Goal: Task Accomplishment & Management: Manage account settings

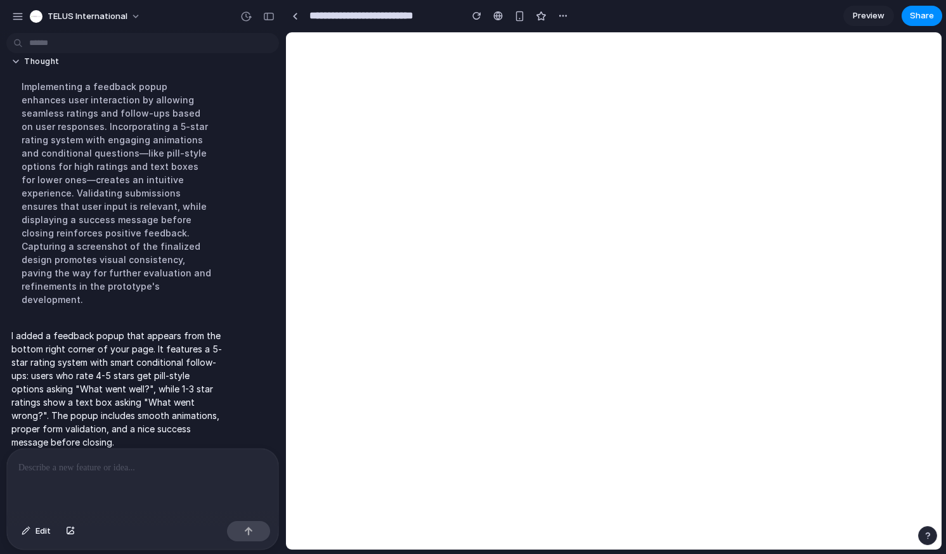
scroll to position [188, 0]
click at [94, 475] on div at bounding box center [142, 482] width 271 height 67
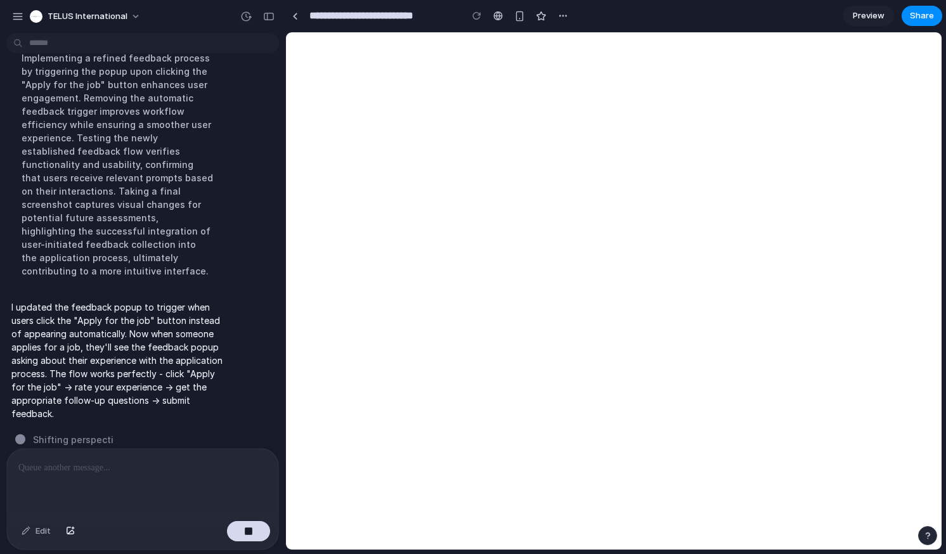
scroll to position [423, 0]
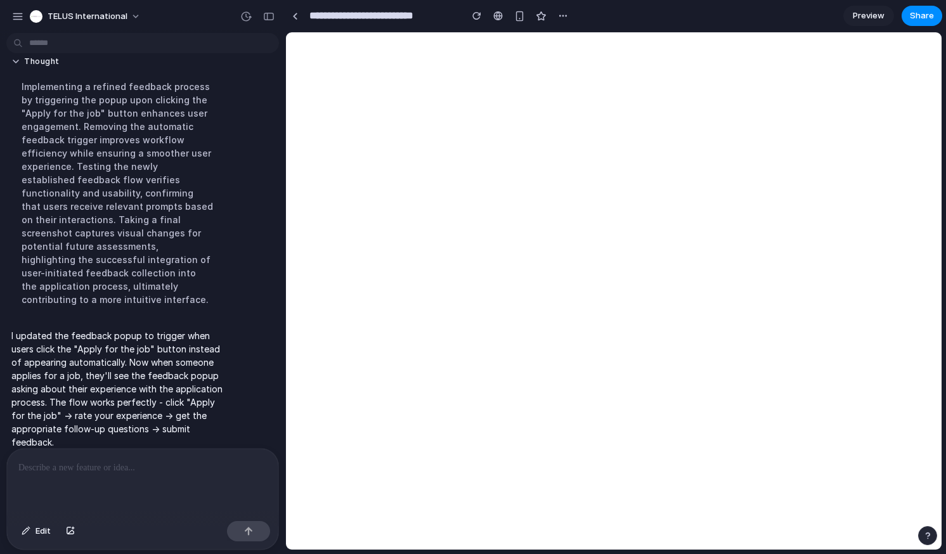
click at [865, 19] on span "Preview" at bounding box center [869, 16] width 32 height 13
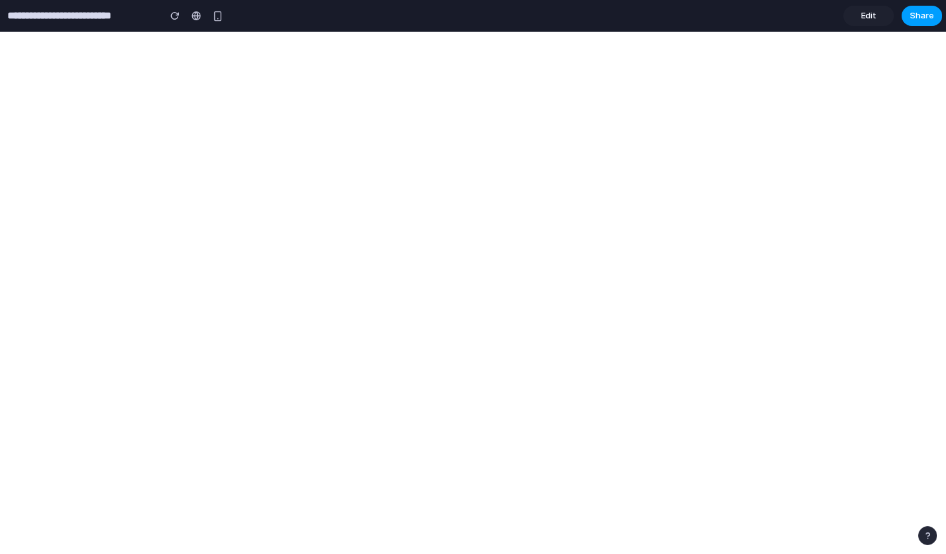
click at [911, 13] on span "Share" at bounding box center [922, 16] width 24 height 13
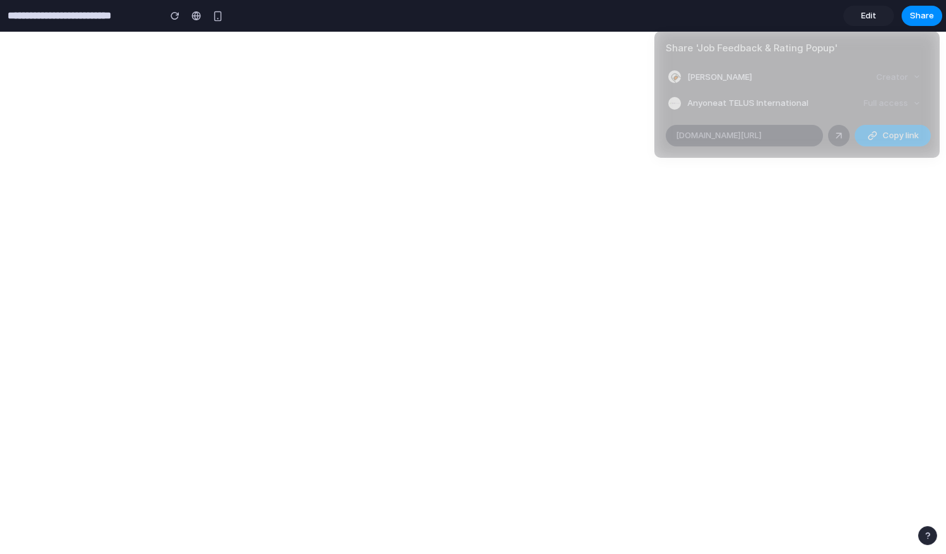
click at [881, 136] on button "Copy link" at bounding box center [892, 136] width 76 height 22
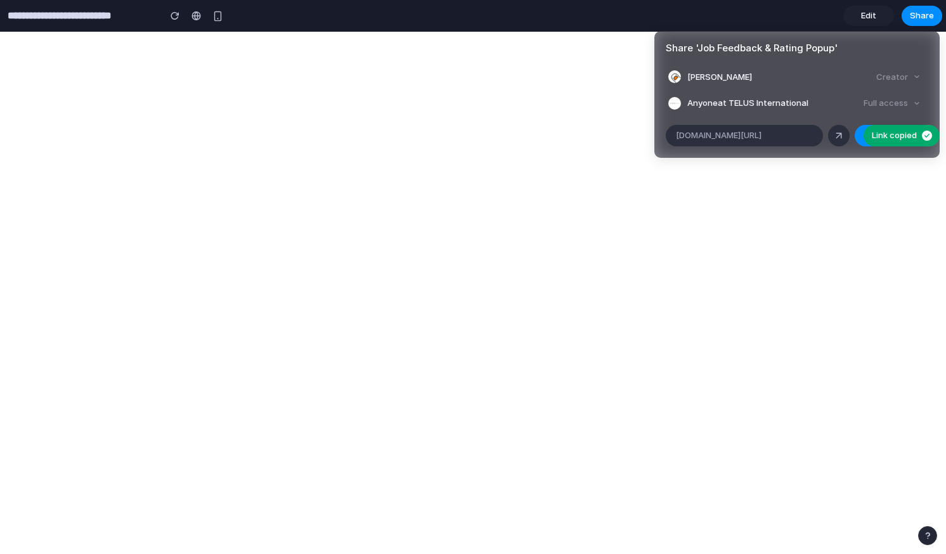
click at [868, 228] on div "Share ' Job Feedback & Rating Popup ' [PERSON_NAME] Creator Anyone at TELUS Int…" at bounding box center [473, 277] width 946 height 554
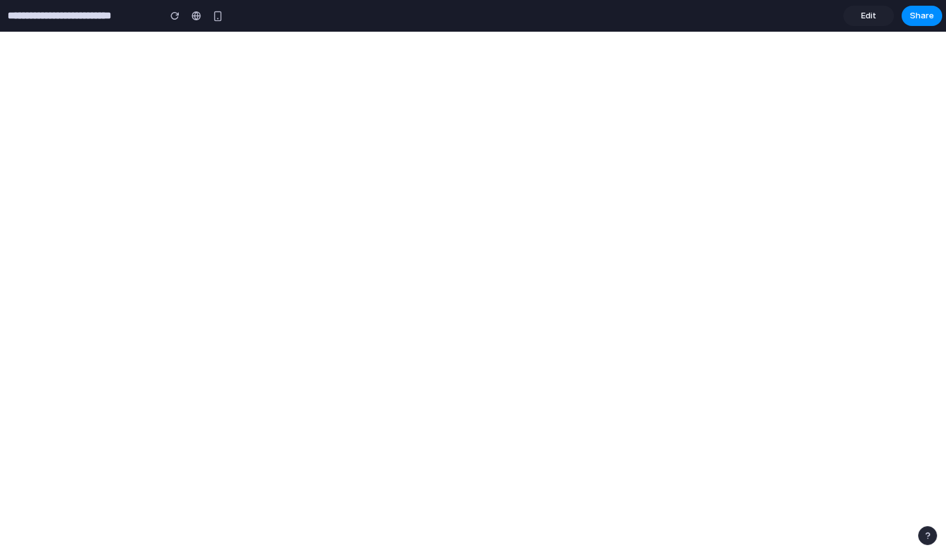
click at [858, 16] on link "Edit" at bounding box center [868, 16] width 51 height 20
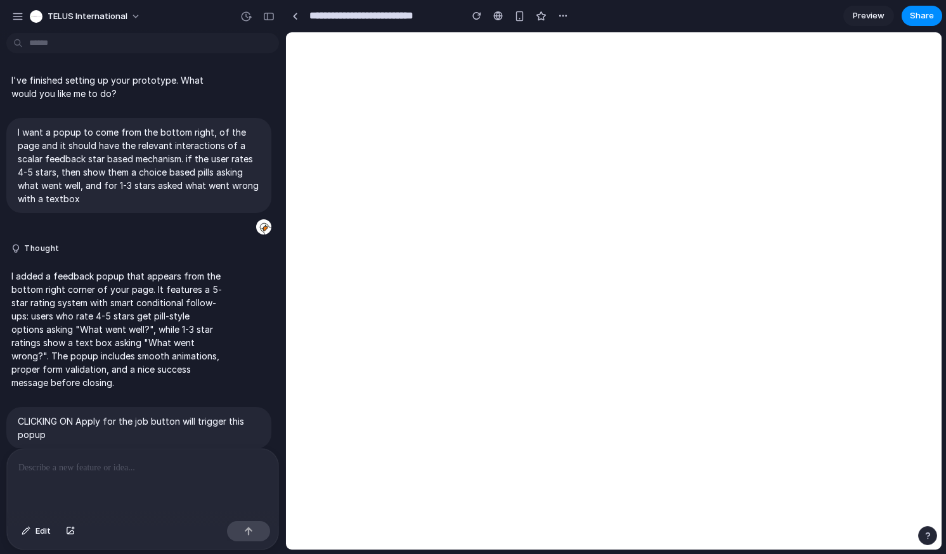
scroll to position [190, 0]
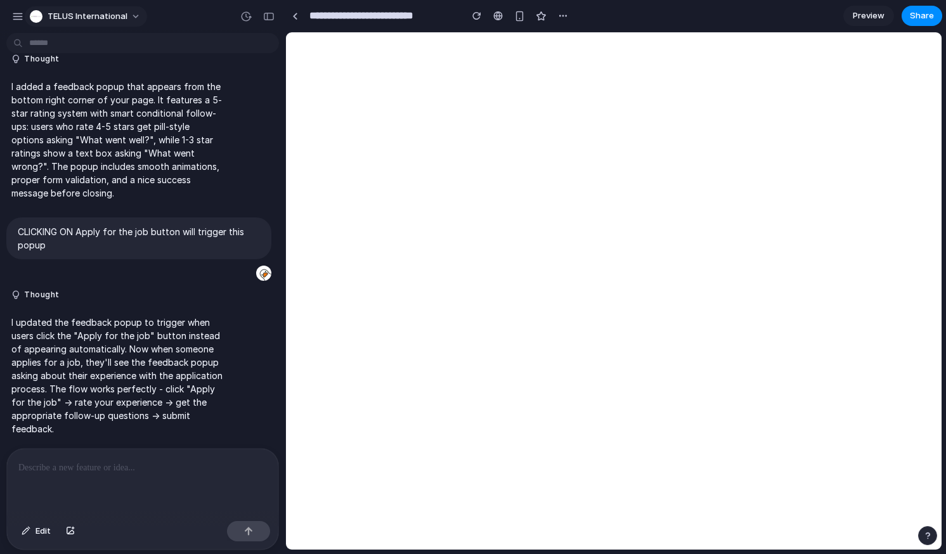
click at [108, 19] on span "TELUS International" at bounding box center [88, 16] width 80 height 13
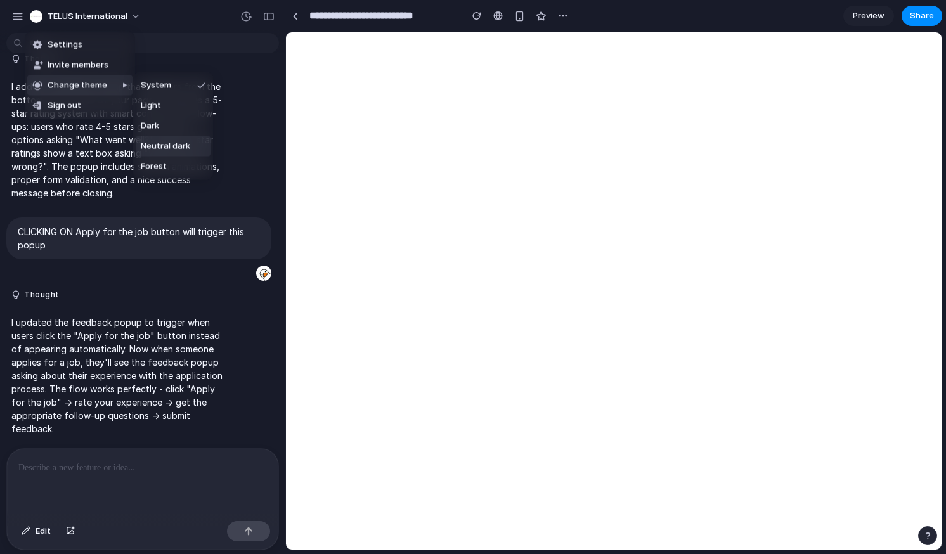
click at [172, 136] on li "Neutral dark" at bounding box center [173, 146] width 75 height 20
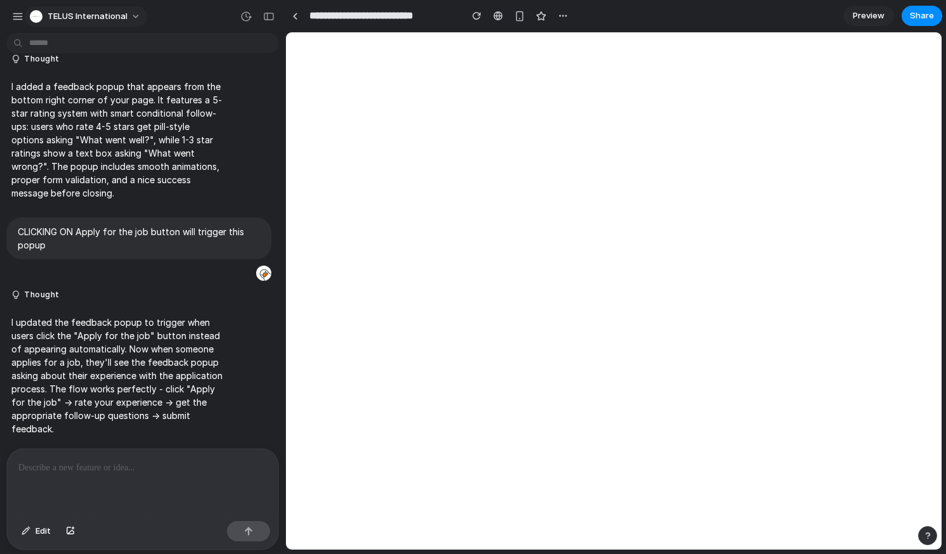
click at [94, 8] on button "TELUS International" at bounding box center [86, 16] width 122 height 20
click at [54, 42] on span "Settings" at bounding box center [65, 45] width 35 height 13
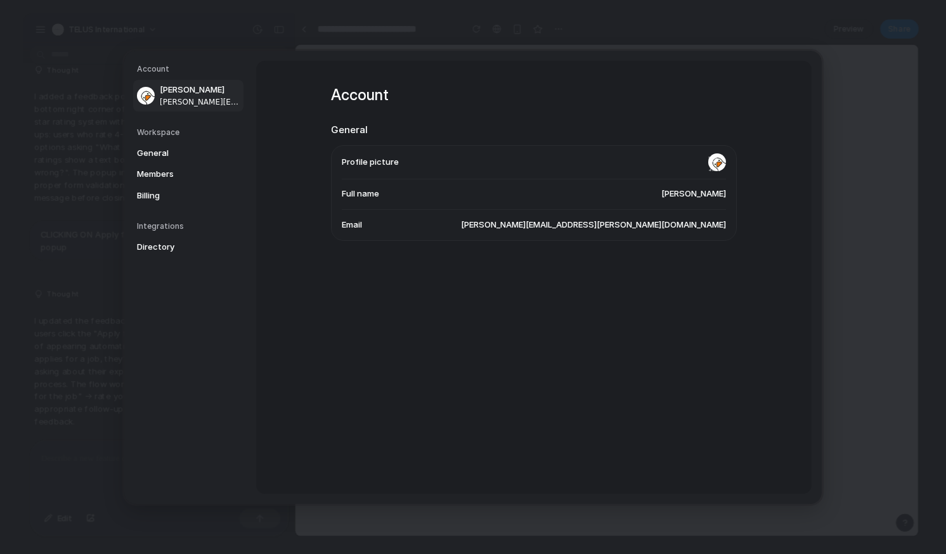
click at [661, 199] on span "[PERSON_NAME]" at bounding box center [693, 194] width 65 height 13
click at [179, 151] on span "General" at bounding box center [177, 152] width 81 height 13
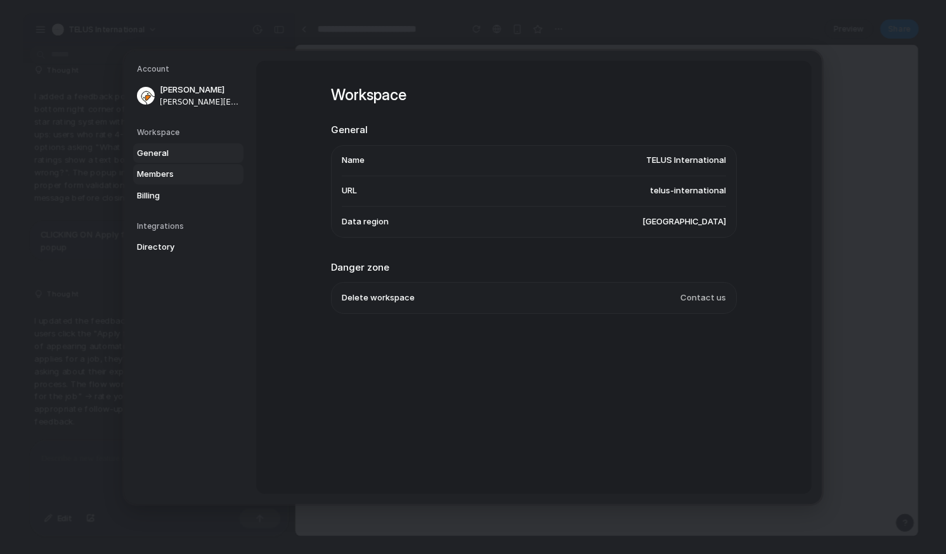
click at [176, 172] on span "Members" at bounding box center [177, 174] width 81 height 13
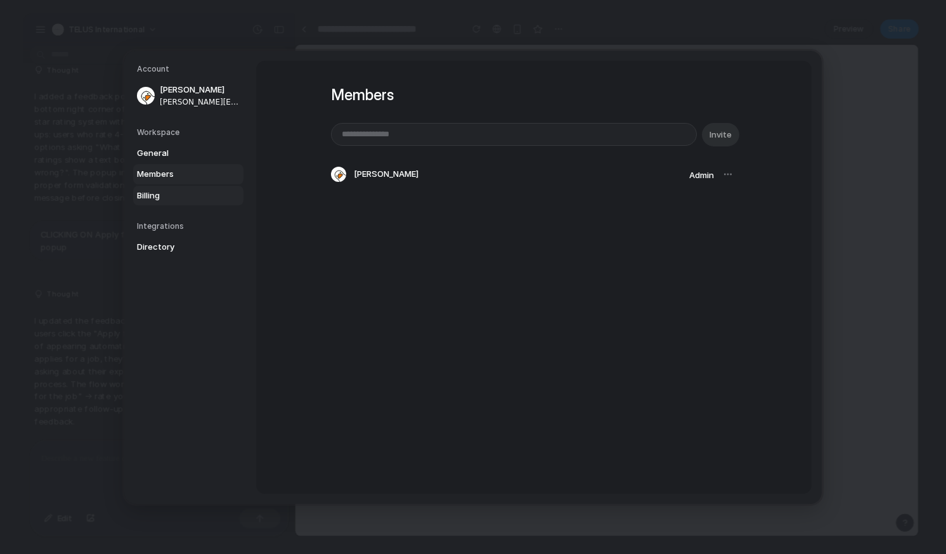
click at [174, 188] on link "Billing" at bounding box center [188, 195] width 110 height 20
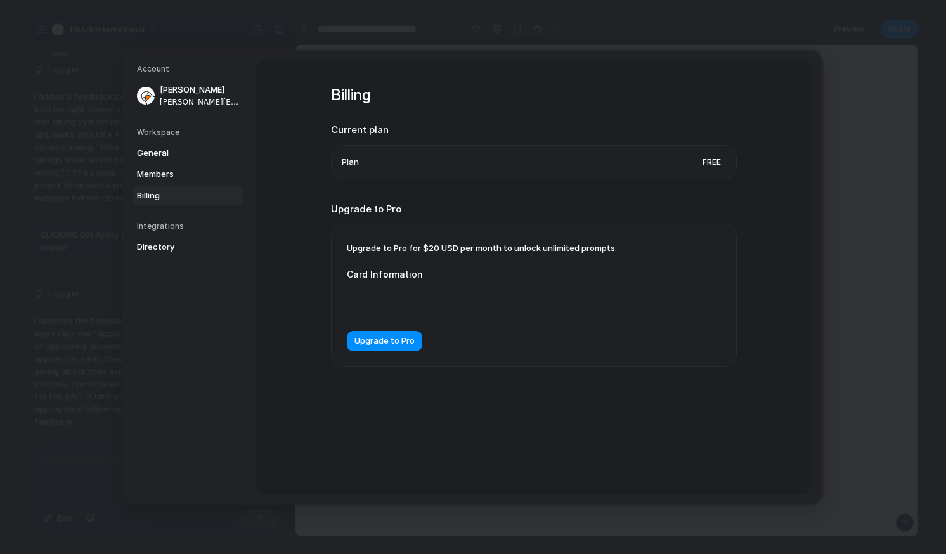
click at [179, 203] on link "Billing" at bounding box center [188, 195] width 110 height 20
click at [182, 247] on span "Directory" at bounding box center [177, 247] width 81 height 13
